Goal: Find specific page/section: Find specific page/section

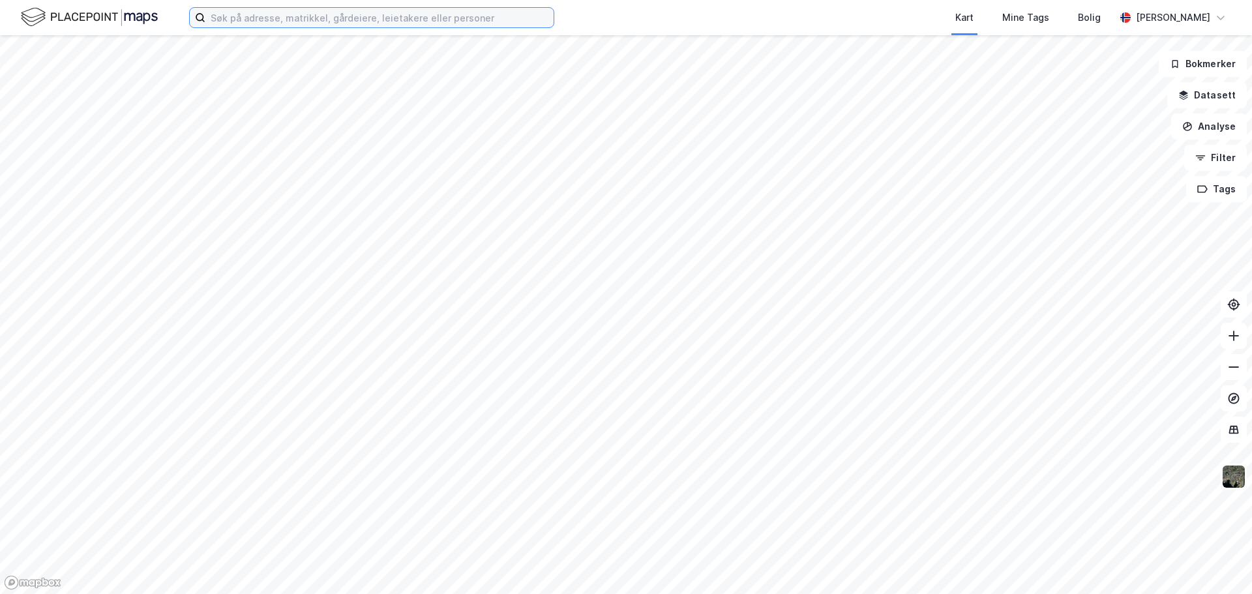
click at [354, 18] on input at bounding box center [379, 18] width 348 height 20
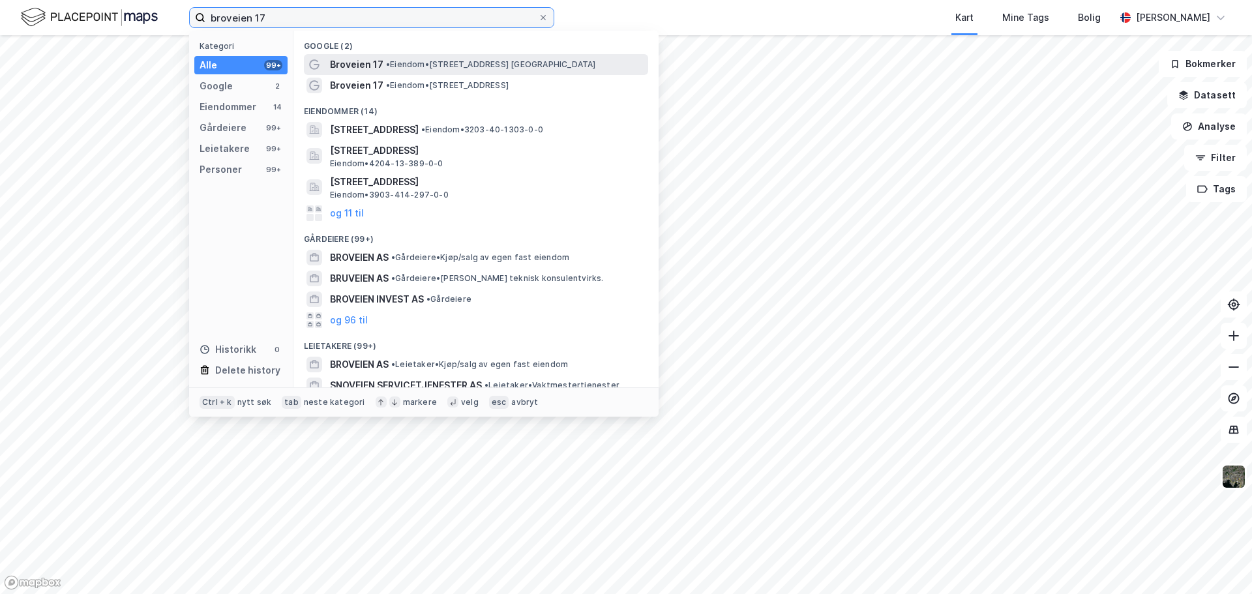
type input "broveien 17"
click at [369, 67] on span "Broveien 17" at bounding box center [356, 65] width 53 height 16
